Goal: Book appointment/travel/reservation

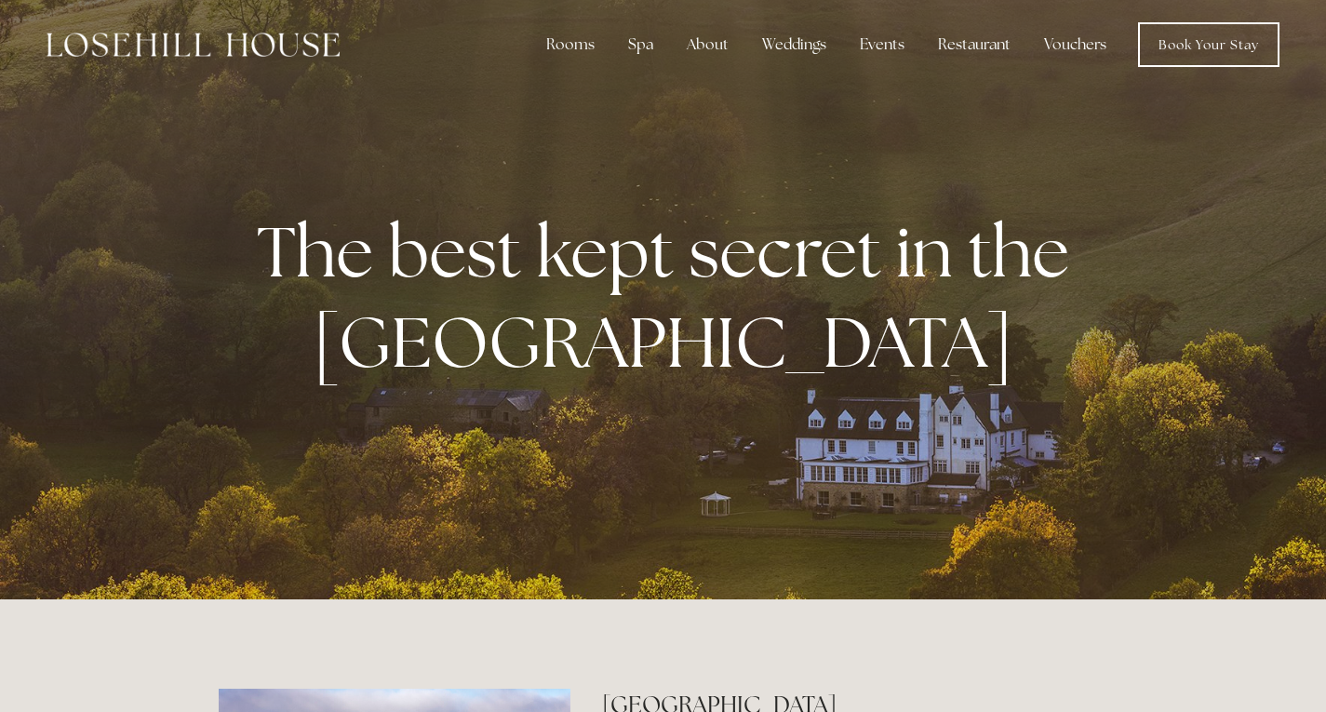
scroll to position [7, 0]
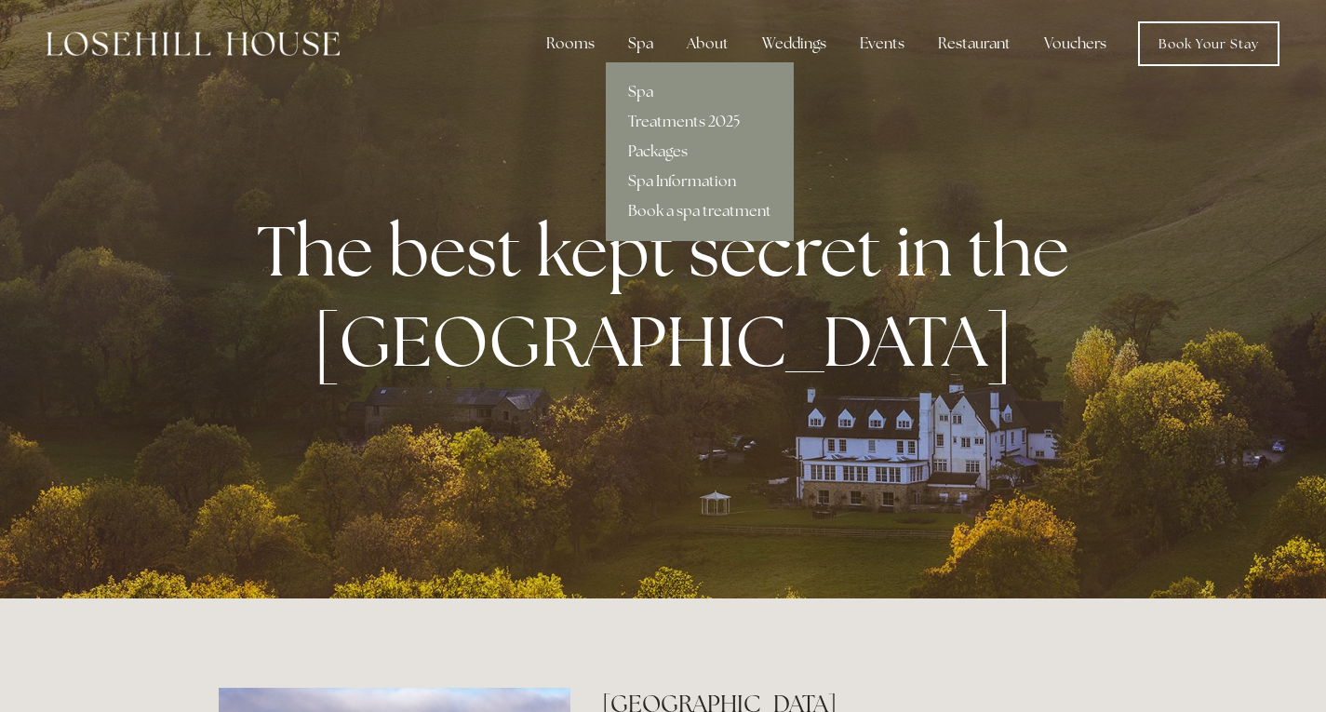
click at [640, 39] on div "Spa" at bounding box center [640, 43] width 55 height 37
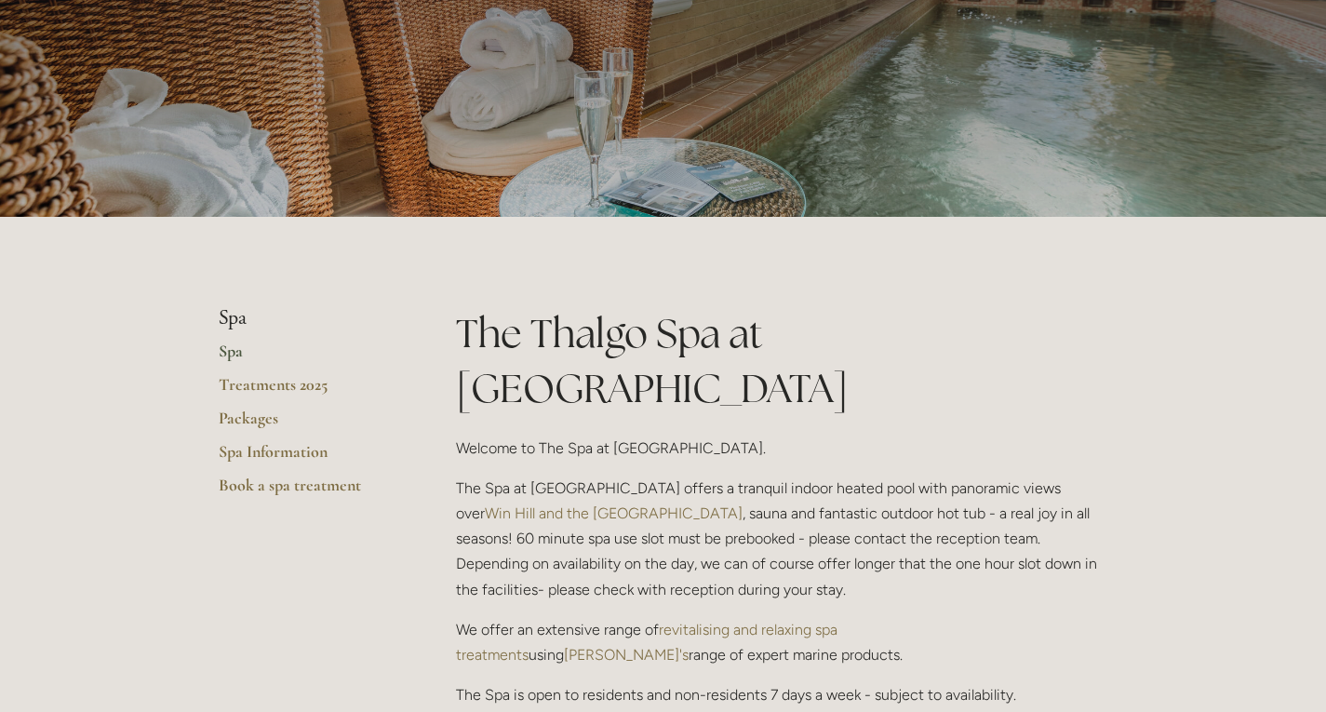
scroll to position [175, 0]
click at [287, 383] on link "Treatments 2025" at bounding box center [308, 389] width 178 height 33
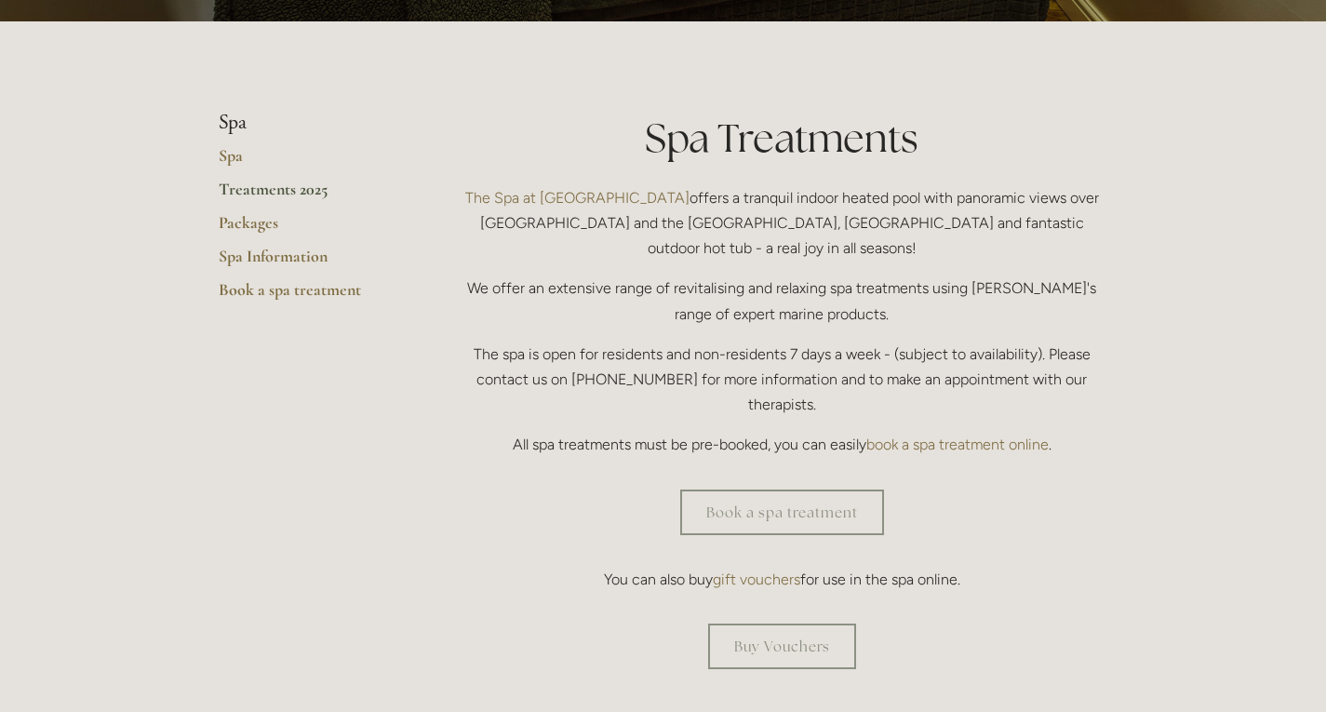
scroll to position [378, 0]
